Goal: Task Accomplishment & Management: Complete application form

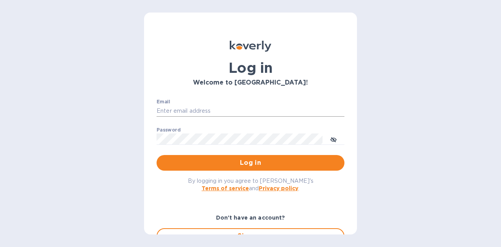
click at [196, 110] on input "Email" at bounding box center [251, 111] width 188 height 12
type input "davina@ardentgloballogistics.com"
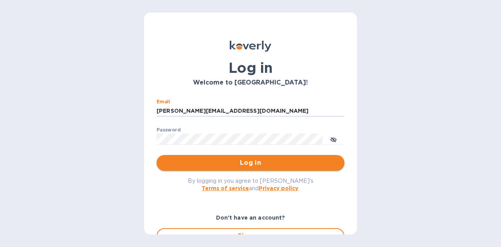
click at [289, 159] on span "Log in" at bounding box center [250, 162] width 175 height 9
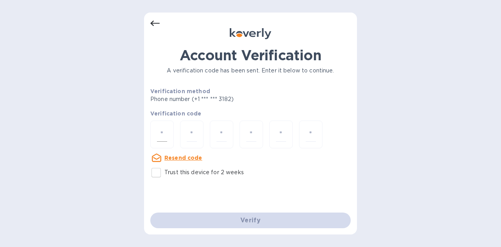
click at [161, 140] on input "number" at bounding box center [162, 134] width 10 height 14
type input "3"
type input "8"
type input "3"
type input "8"
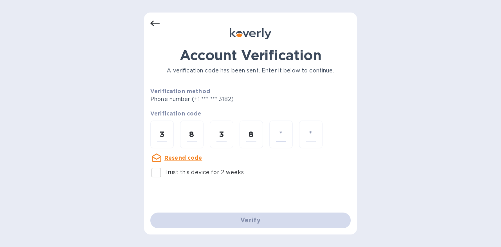
type input "3"
type input "5"
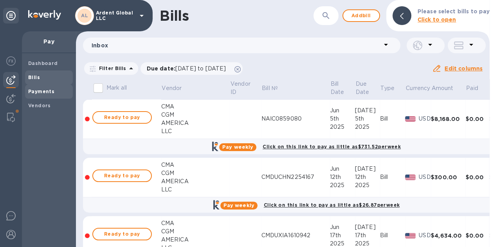
click at [37, 90] on b "Payments" at bounding box center [41, 91] width 26 height 6
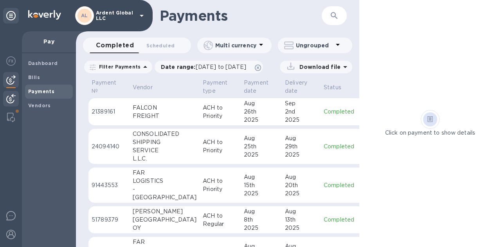
click at [16, 99] on div at bounding box center [11, 99] width 16 height 17
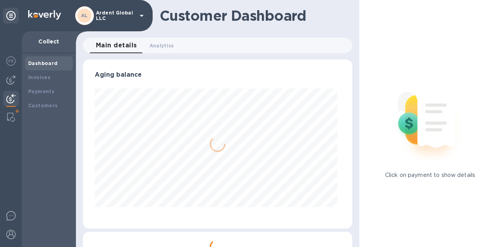
scroll to position [169, 266]
click at [61, 79] on div "Invoices" at bounding box center [49, 78] width 42 height 8
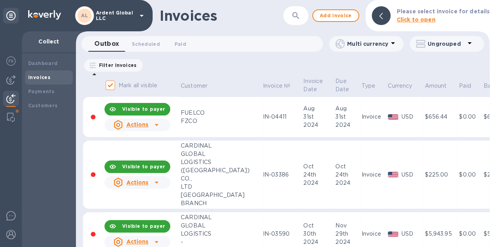
click at [127, 70] on div "Filter Invoices" at bounding box center [113, 65] width 59 height 13
click at [128, 68] on p "Filter Invoices" at bounding box center [116, 65] width 41 height 7
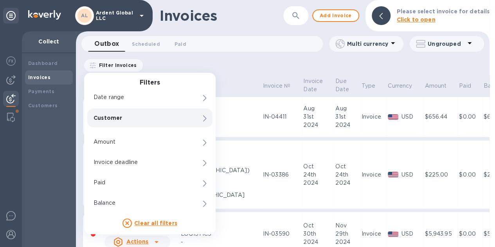
click at [191, 118] on div "Customer 0" at bounding box center [149, 117] width 125 height 19
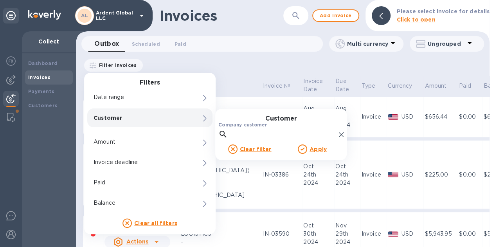
click at [235, 136] on input "Company customer" at bounding box center [283, 134] width 105 height 12
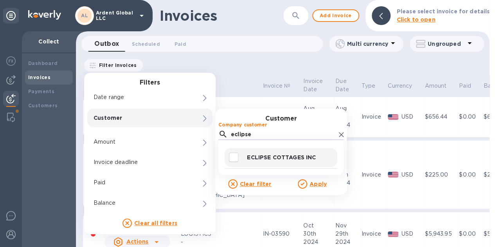
type input "eclipse"
click at [255, 152] on div "ECLIPSE COTTAGES INC" at bounding box center [281, 157] width 113 height 19
checkbox input "true"
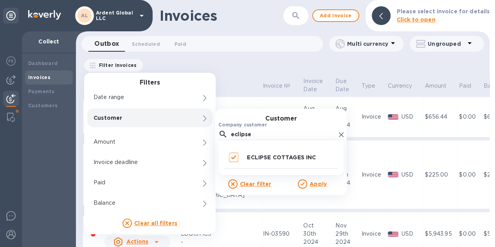
click at [326, 184] on u "Apply" at bounding box center [318, 184] width 17 height 6
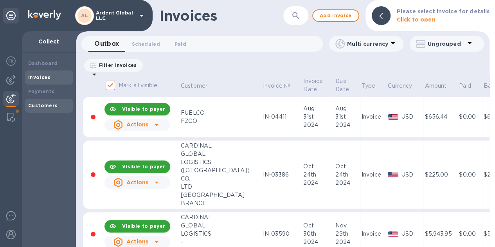
click at [58, 103] on div "Customers" at bounding box center [49, 106] width 42 height 8
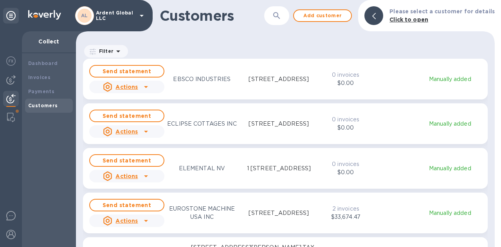
scroll to position [2858, 0]
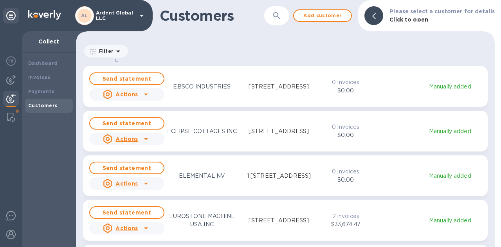
click at [394, 130] on div "grid" at bounding box center [389, 131] width 33 height 3
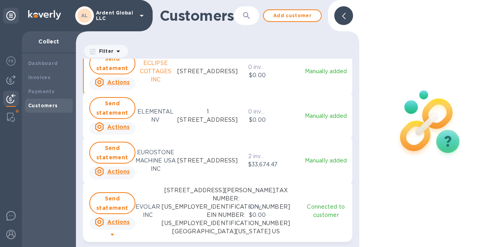
scroll to position [6, 4]
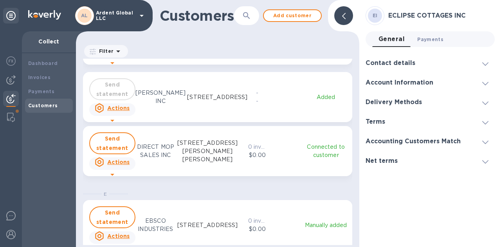
click at [424, 40] on span "Payments 0" at bounding box center [430, 39] width 26 height 8
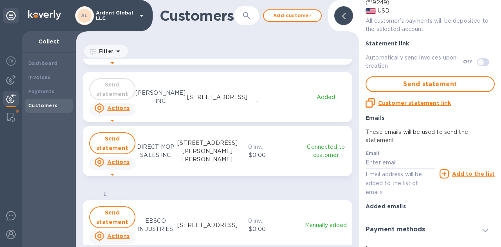
scroll to position [150, 0]
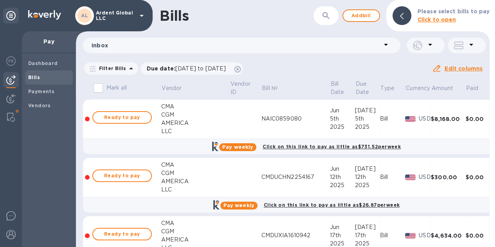
click at [122, 67] on p "Filter Bills" at bounding box center [111, 68] width 31 height 7
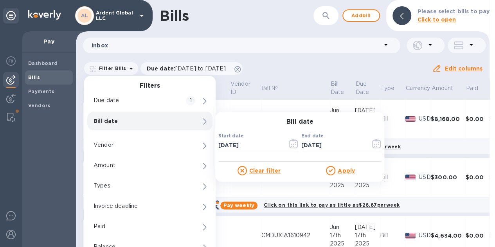
scroll to position [6, 0]
click at [325, 54] on div "Bills ​ Add bill Please select bills to pay Click to open Inbox Filter Bills Fi…" at bounding box center [283, 123] width 414 height 247
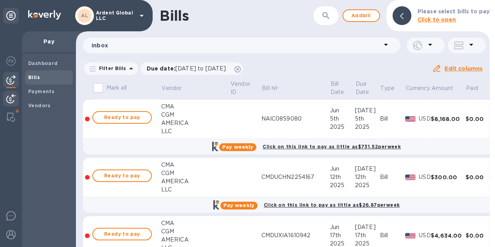
click at [15, 94] on img at bounding box center [10, 98] width 9 height 9
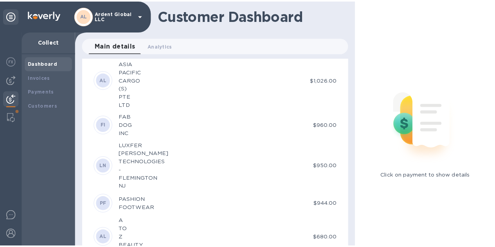
scroll to position [3367, 0]
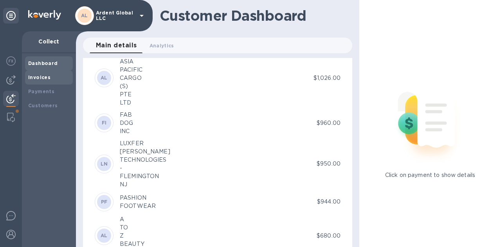
click at [54, 75] on div "Invoices" at bounding box center [49, 78] width 42 height 8
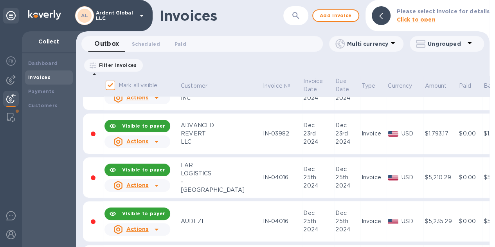
scroll to position [1057, 0]
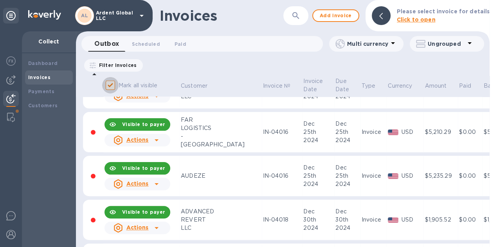
click at [110, 84] on input "Mark all visible" at bounding box center [110, 85] width 16 height 16
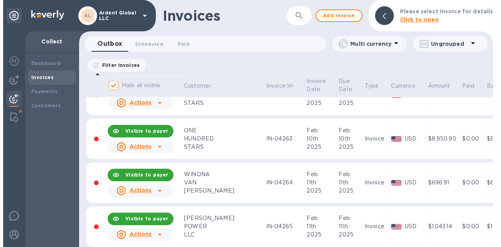
scroll to position [2153, 0]
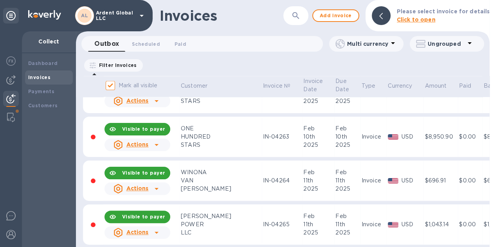
checkbox input "false"
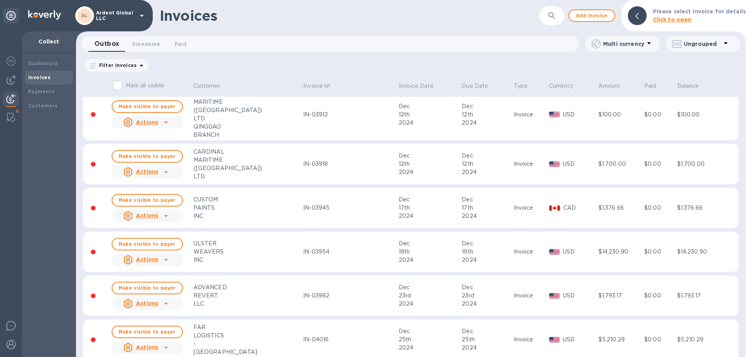
scroll to position [705, 0]
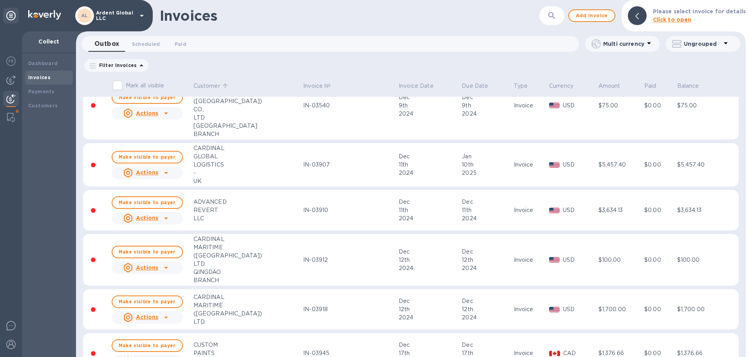
click at [193, 83] on p "Customer" at bounding box center [206, 86] width 27 height 8
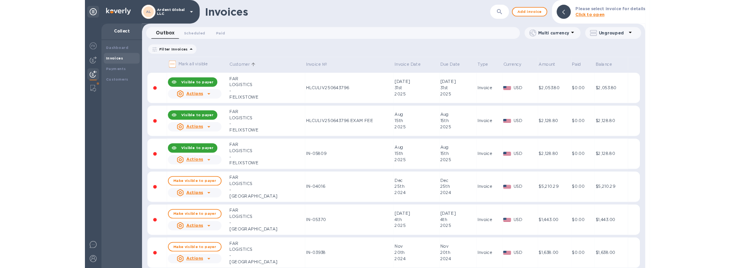
scroll to position [6048, 0]
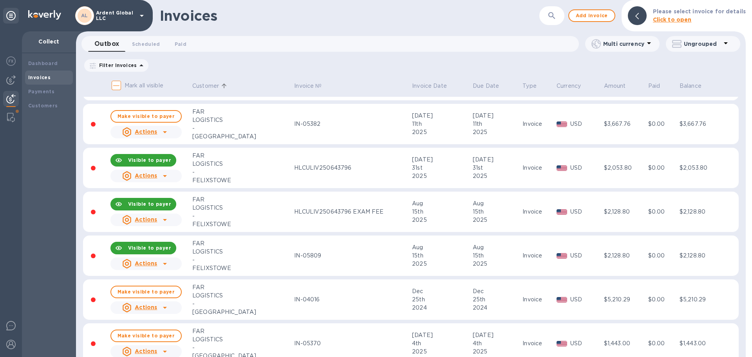
click at [501, 17] on button "button" at bounding box center [551, 15] width 19 height 19
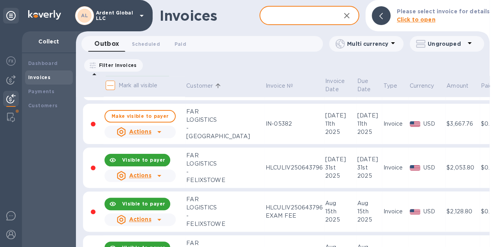
click at [321, 19] on input "text" at bounding box center [297, 15] width 75 height 19
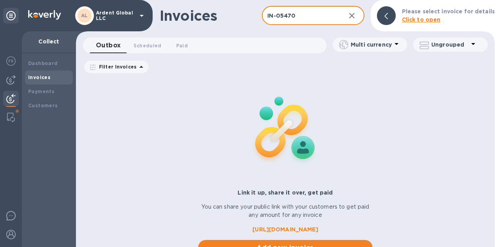
type input "IN-05470"
click at [368, 174] on div at bounding box center [285, 129] width 181 height 111
click at [361, 13] on button "button" at bounding box center [352, 15] width 19 height 19
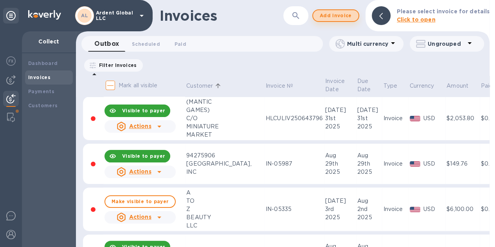
click at [352, 14] on span "Add invoice" at bounding box center [336, 15] width 33 height 9
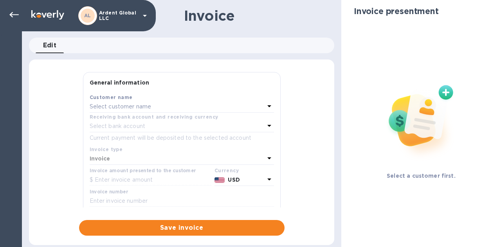
click at [265, 101] on icon at bounding box center [269, 105] width 9 height 9
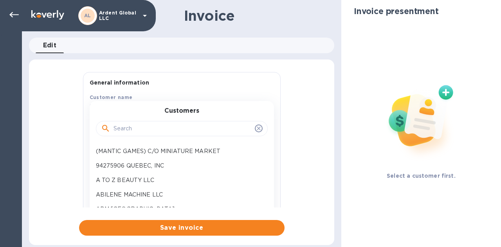
click at [163, 121] on div at bounding box center [182, 129] width 172 height 16
click at [166, 125] on input "text" at bounding box center [183, 129] width 138 height 12
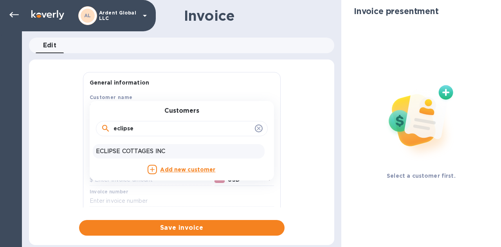
type input "eclipse"
click at [147, 145] on div "ECLIPSE COTTAGES INC" at bounding box center [179, 151] width 172 height 14
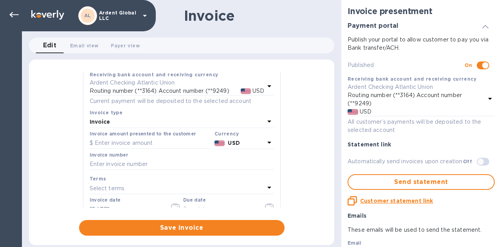
scroll to position [78, 0]
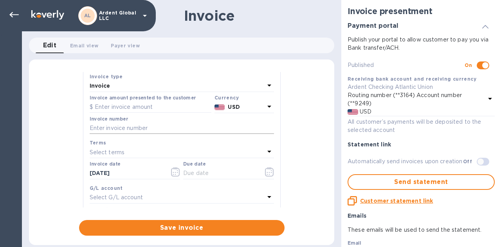
click at [186, 128] on input "text" at bounding box center [182, 129] width 184 height 12
click at [161, 104] on input "text" at bounding box center [151, 107] width 122 height 12
type input "18,520.00"
click at [159, 126] on input "text" at bounding box center [182, 129] width 184 height 12
type input "IN-05470"
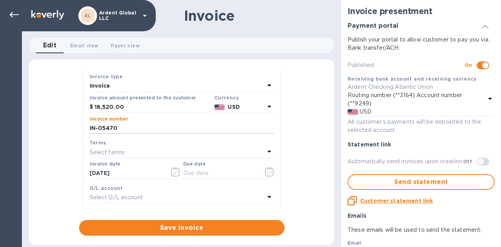
click at [270, 154] on icon at bounding box center [269, 151] width 9 height 9
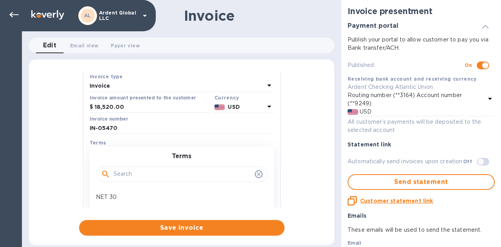
click at [203, 175] on input "text" at bounding box center [183, 174] width 138 height 12
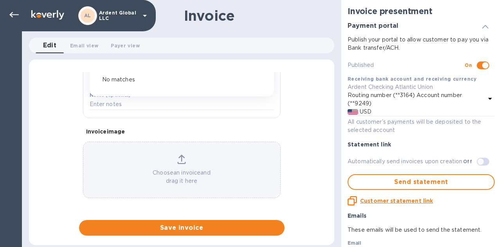
scroll to position [153, 0]
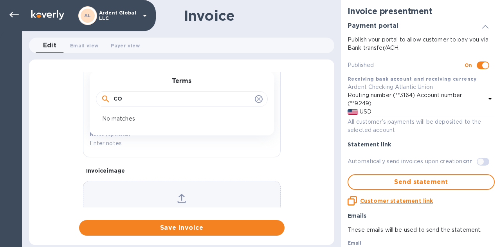
type input "C"
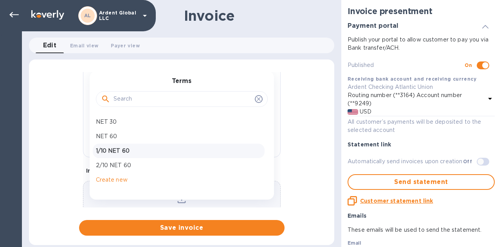
scroll to position [193, 0]
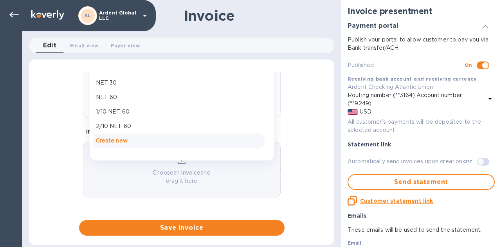
click at [132, 144] on p "Create new" at bounding box center [179, 141] width 166 height 8
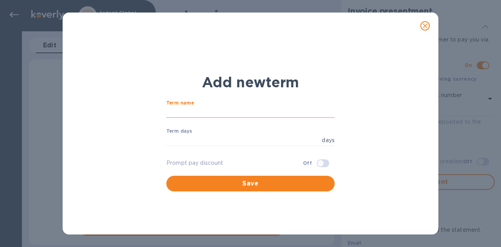
click at [237, 112] on input "text" at bounding box center [250, 113] width 168 height 12
type input "COD"
click at [238, 134] on div "Term days days ​" at bounding box center [250, 142] width 168 height 28
click at [237, 137] on input "number" at bounding box center [242, 141] width 152 height 12
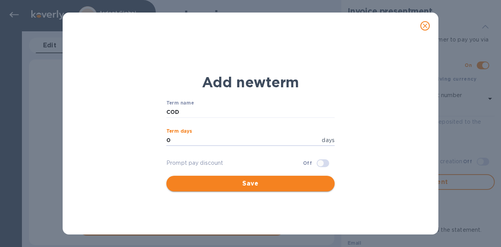
type input "0"
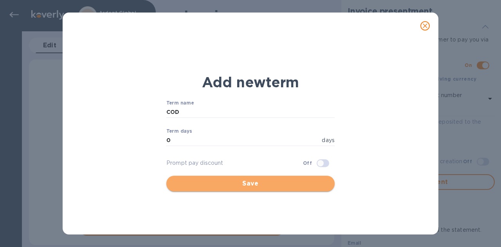
click at [271, 186] on span "Save" at bounding box center [251, 183] width 156 height 9
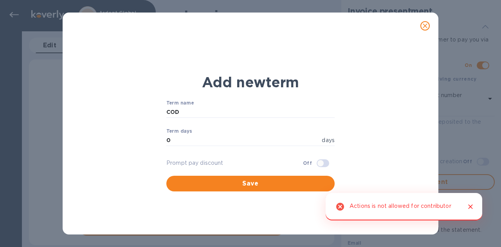
click at [423, 26] on icon "close" at bounding box center [425, 26] width 8 height 8
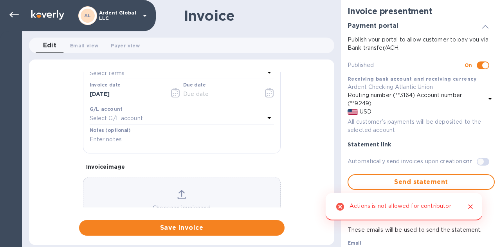
scroll to position [114, 0]
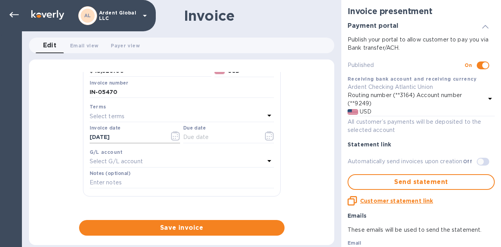
click at [167, 134] on button "button" at bounding box center [175, 135] width 18 height 19
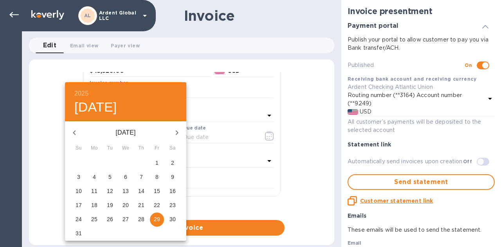
click at [112, 217] on p "26" at bounding box center [110, 219] width 6 height 8
type input "[DATE]"
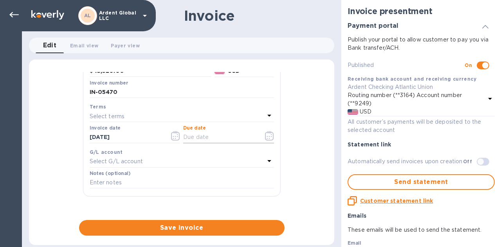
click at [208, 138] on input "text" at bounding box center [220, 138] width 74 height 12
click at [260, 137] on button "button" at bounding box center [269, 135] width 18 height 19
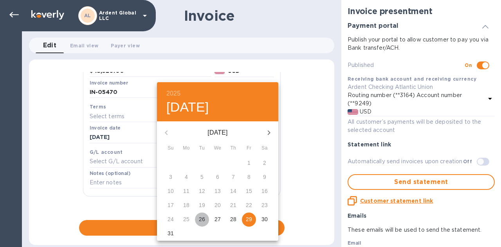
click at [206, 219] on span "26" at bounding box center [202, 219] width 14 height 8
type input "[DATE]"
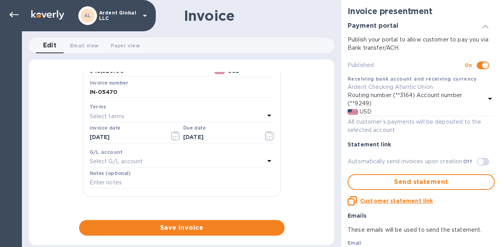
click at [265, 160] on icon at bounding box center [269, 160] width 9 height 9
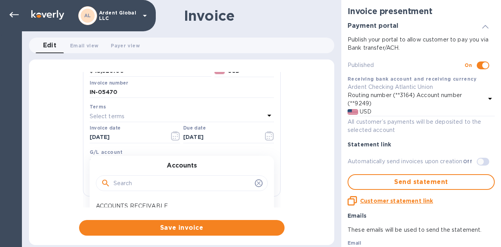
scroll to position [153, 0]
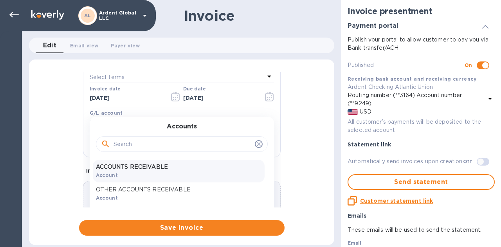
click at [172, 175] on div "ACCOUNTS RECEIVABLE Account" at bounding box center [179, 171] width 172 height 23
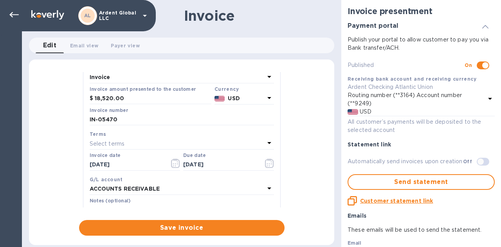
scroll to position [0, 0]
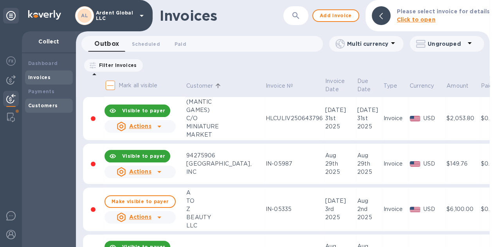
click at [51, 105] on b "Customers" at bounding box center [43, 106] width 30 height 6
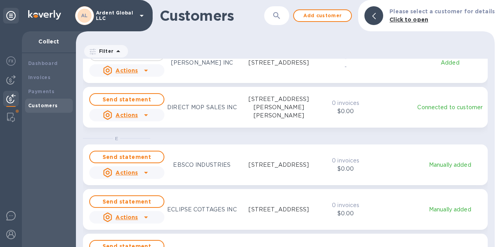
scroll to position [2819, 0]
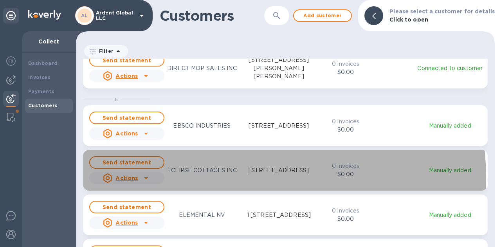
click at [152, 180] on div "Actions" at bounding box center [127, 178] width 78 height 16
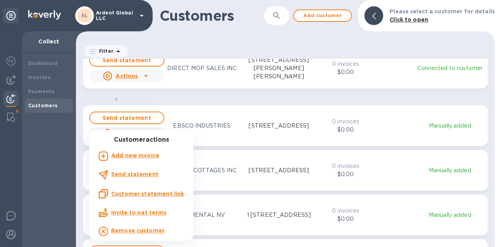
click at [215, 171] on div at bounding box center [250, 123] width 501 height 247
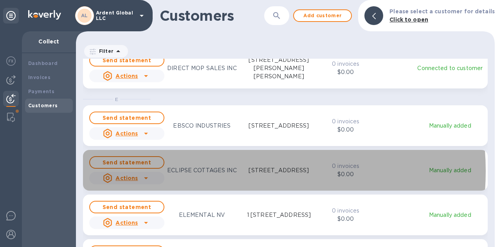
click at [215, 171] on p "ECLIPSE COTTAGES INC" at bounding box center [202, 170] width 70 height 8
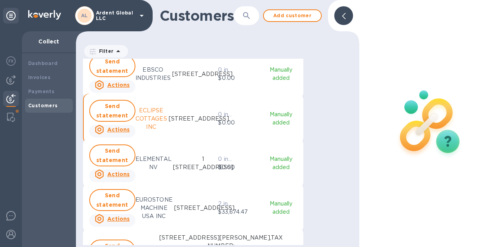
scroll to position [6, 4]
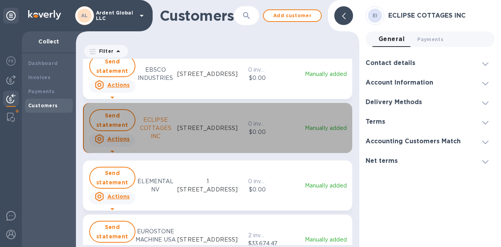
click at [258, 135] on p "$0.00" at bounding box center [257, 132] width 18 height 8
